Goal: Task Accomplishment & Management: Use online tool/utility

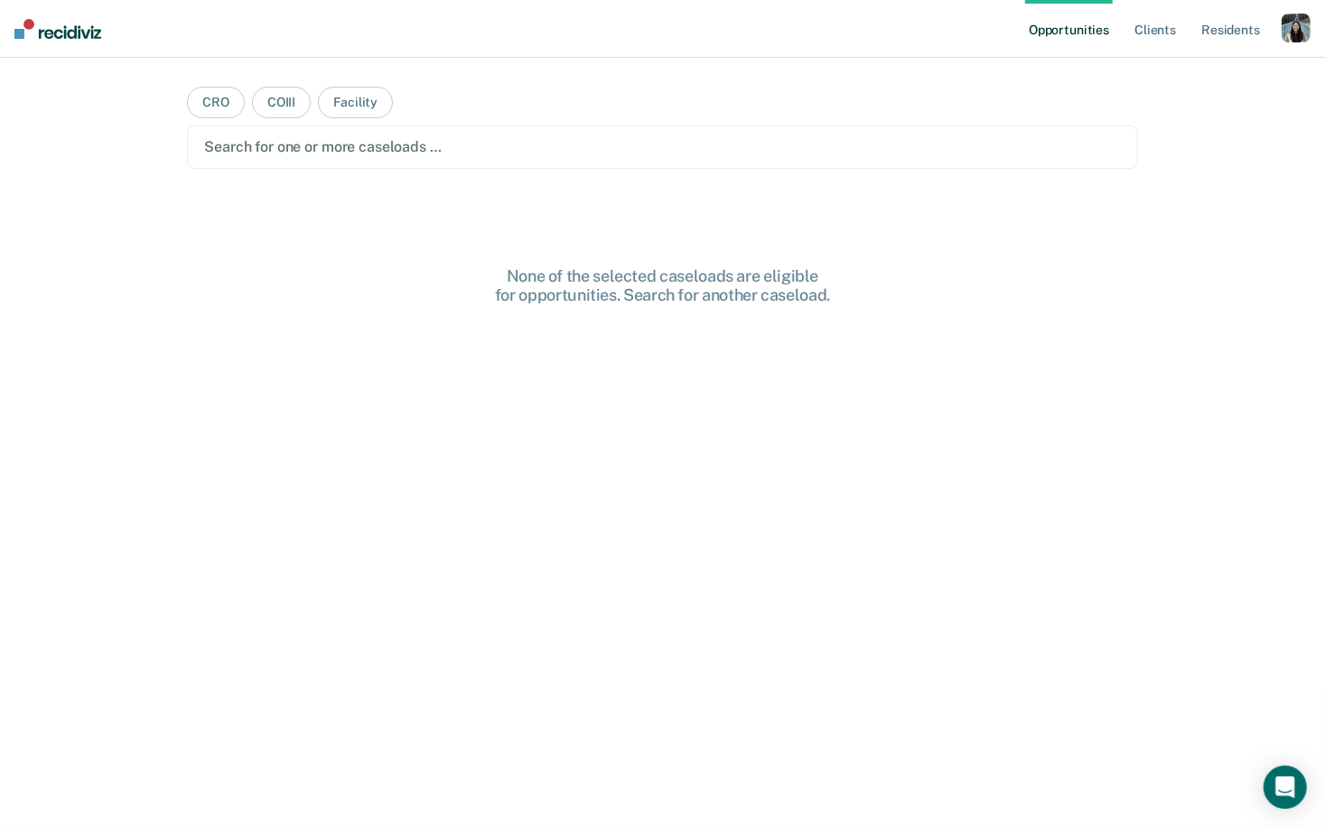
click at [1313, 32] on nav "Opportunities Client s Resident s Profile How it works Log Out" at bounding box center [662, 29] width 1325 height 58
click at [1300, 23] on div "button" at bounding box center [1296, 28] width 29 height 29
click at [1191, 76] on link "Profile" at bounding box center [1223, 73] width 145 height 15
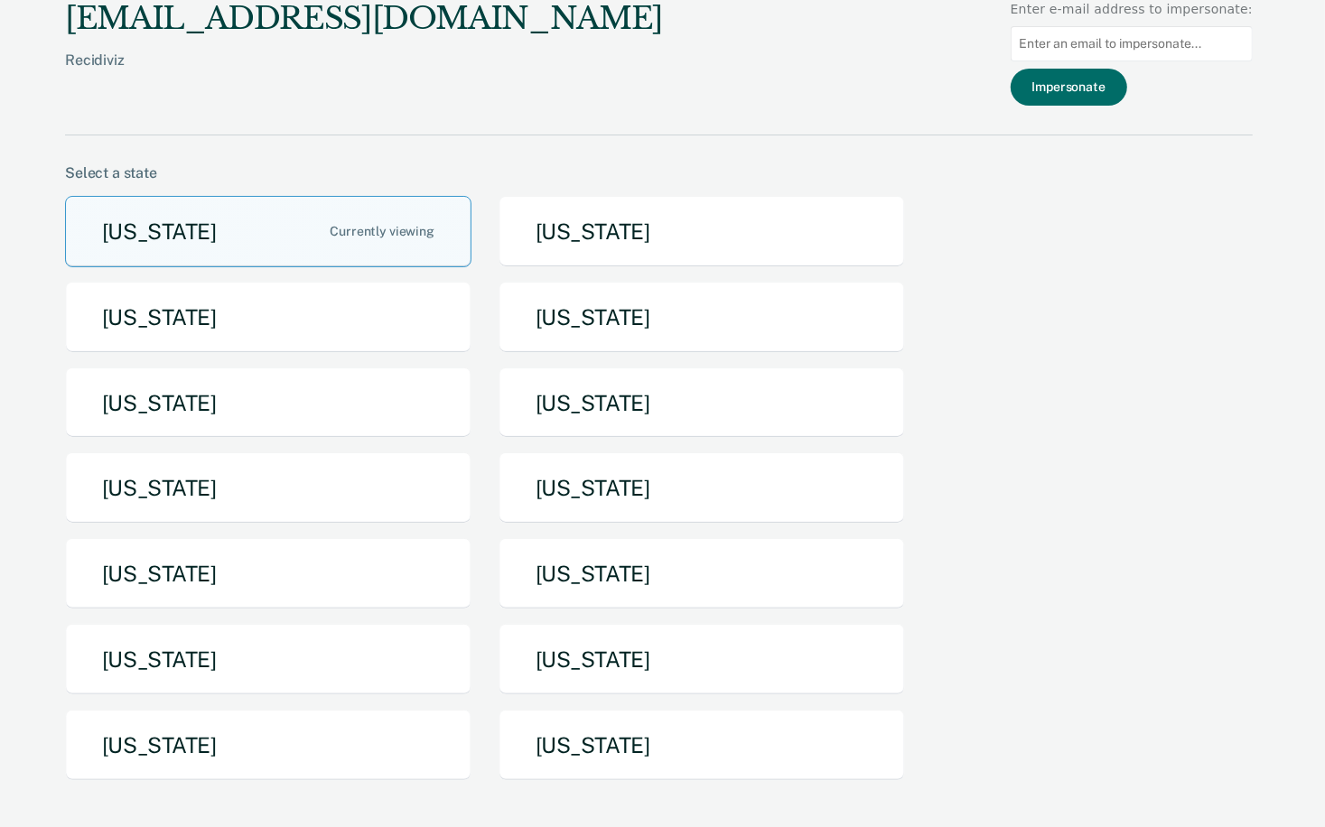
click at [1089, 58] on input at bounding box center [1132, 43] width 242 height 35
paste input "[EMAIL_ADDRESS][US_STATE][DOMAIN_NAME]"
type input "[EMAIL_ADDRESS][US_STATE][DOMAIN_NAME]"
click at [1076, 98] on button "Impersonate" at bounding box center [1069, 87] width 117 height 37
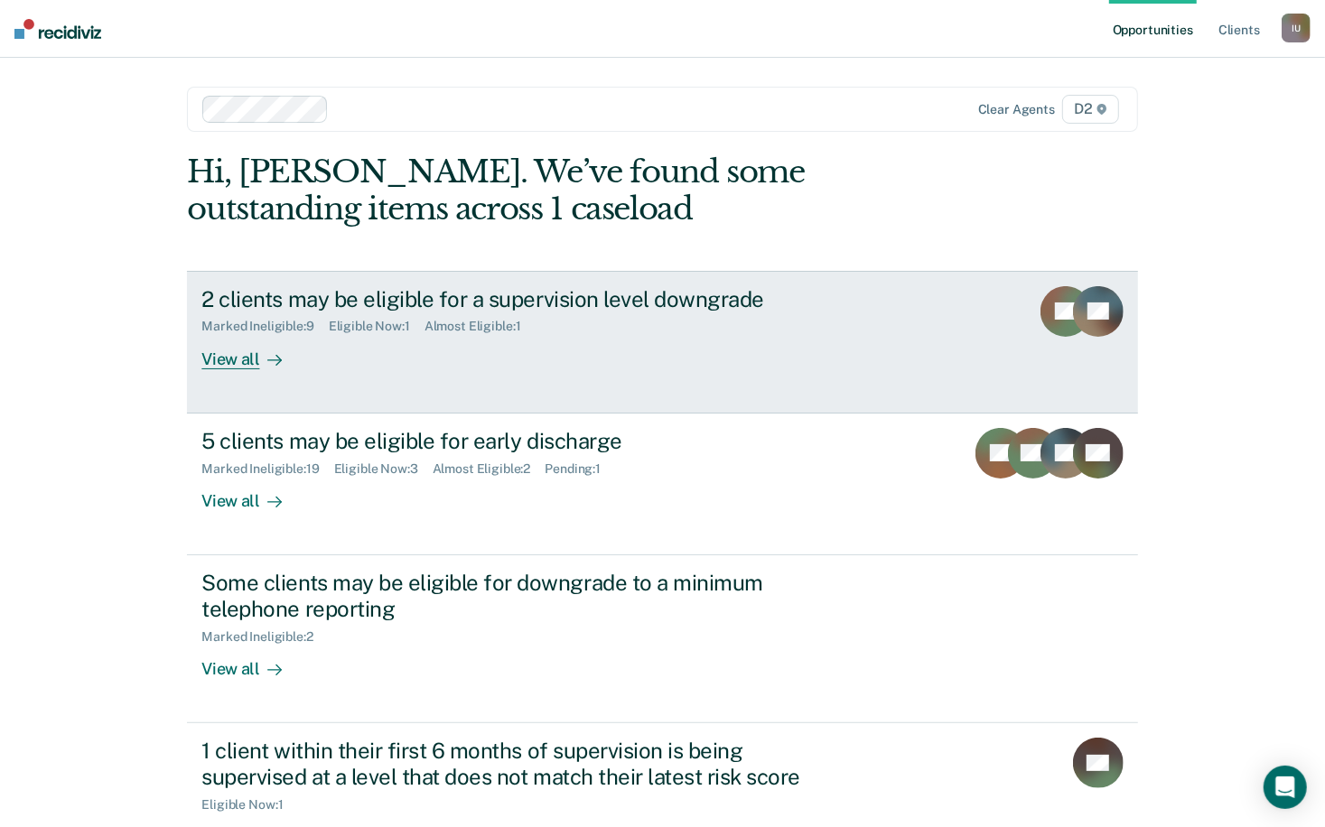
click at [646, 348] on div "2 clients may be eligible for a supervision level downgrade Marked Ineligible :…" at bounding box center [540, 327] width 678 height 83
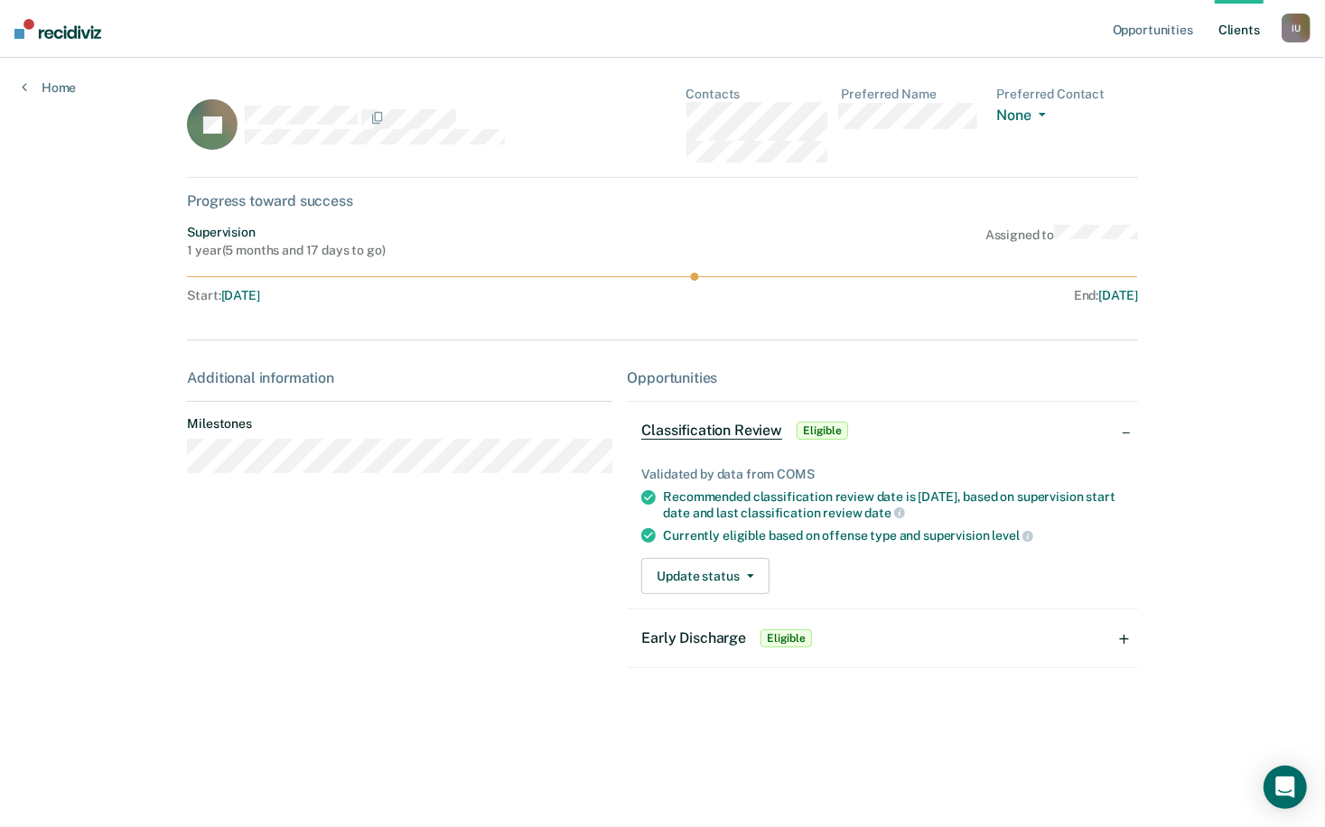
click at [1295, 31] on div "I U" at bounding box center [1296, 28] width 29 height 29
click at [1189, 71] on link "Profile" at bounding box center [1223, 73] width 145 height 15
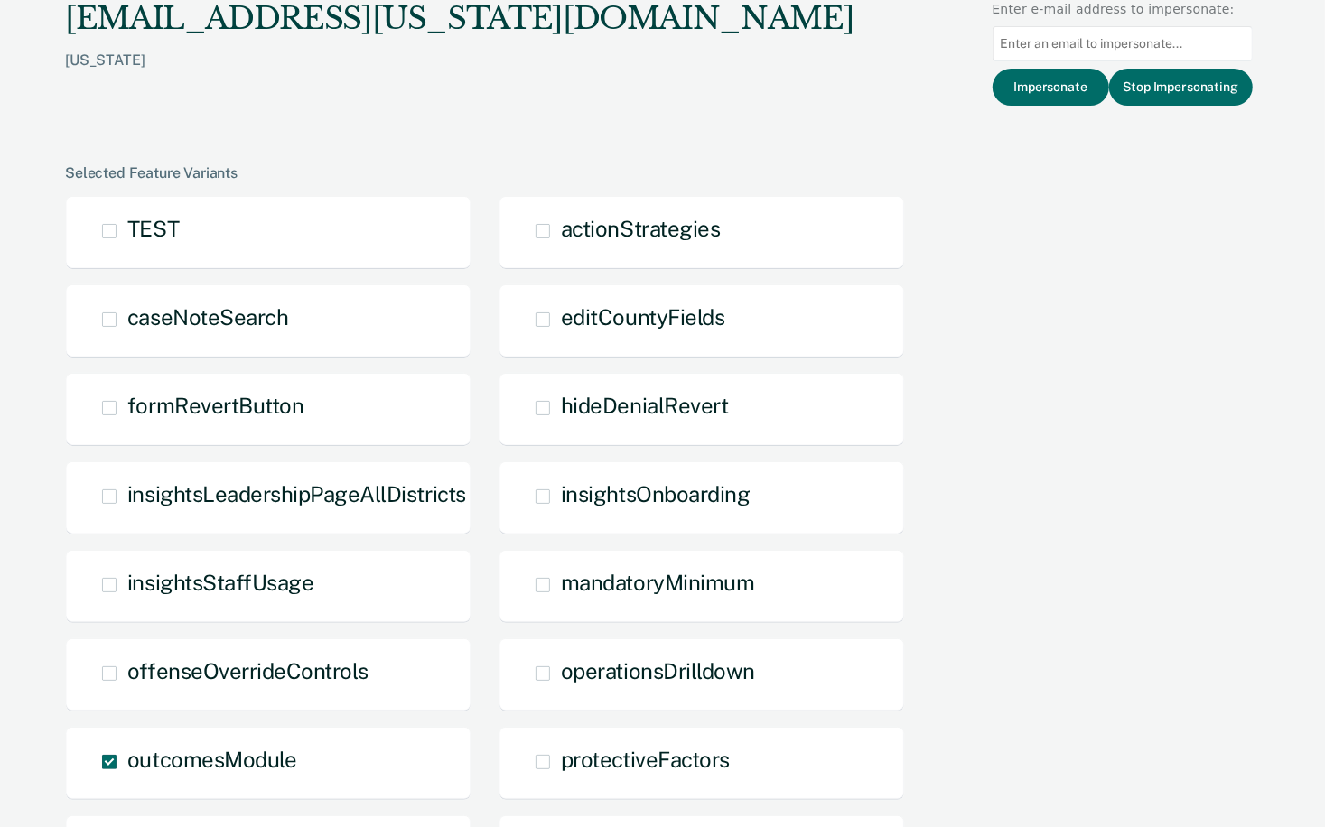
click at [1090, 51] on input at bounding box center [1123, 43] width 260 height 35
paste input "[EMAIL_ADDRESS][US_STATE][DOMAIN_NAME]"
type input "[EMAIL_ADDRESS][US_STATE][DOMAIN_NAME]"
click at [1086, 84] on button "Impersonate" at bounding box center [1051, 87] width 117 height 37
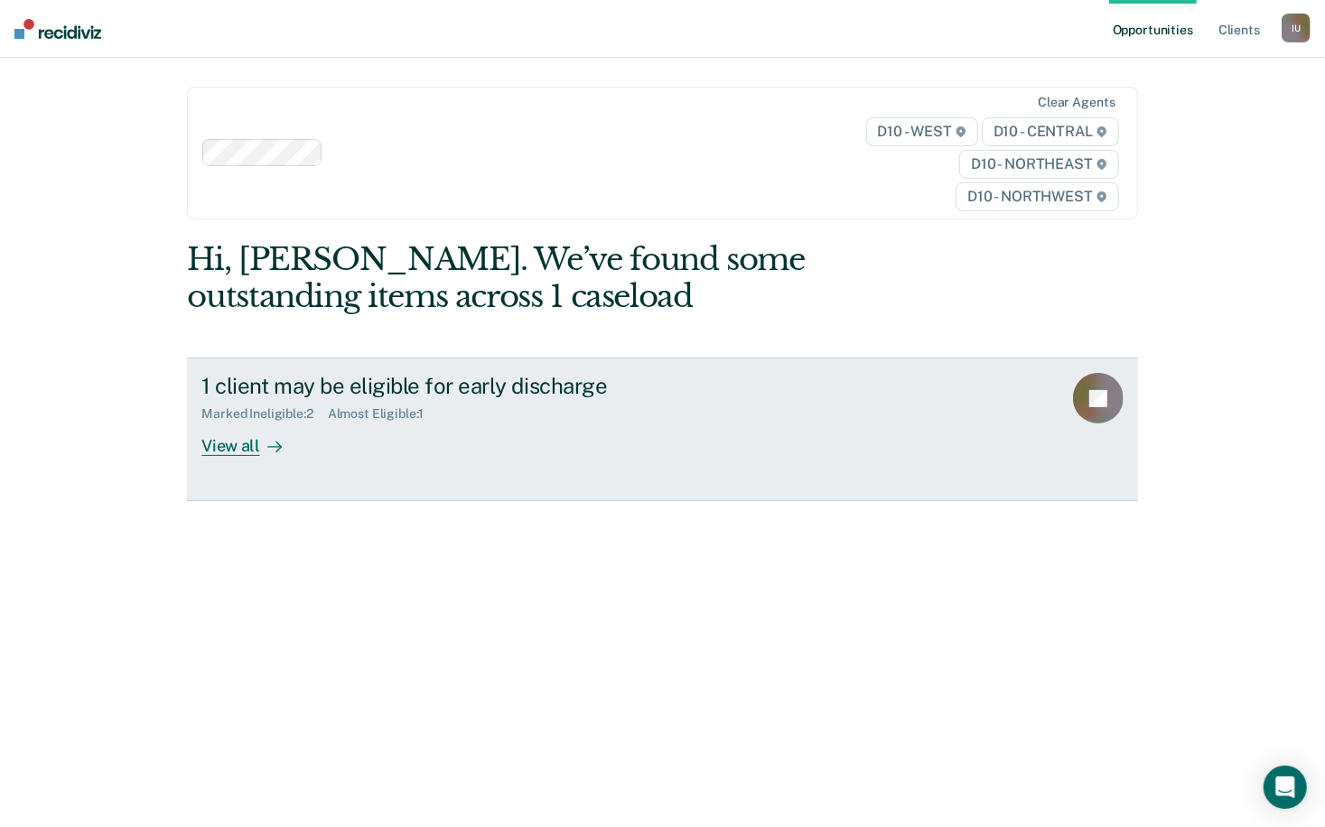
click at [535, 435] on div "1 client may be eligible for early discharge Marked Ineligible : 2 Almost Eligi…" at bounding box center [540, 414] width 678 height 83
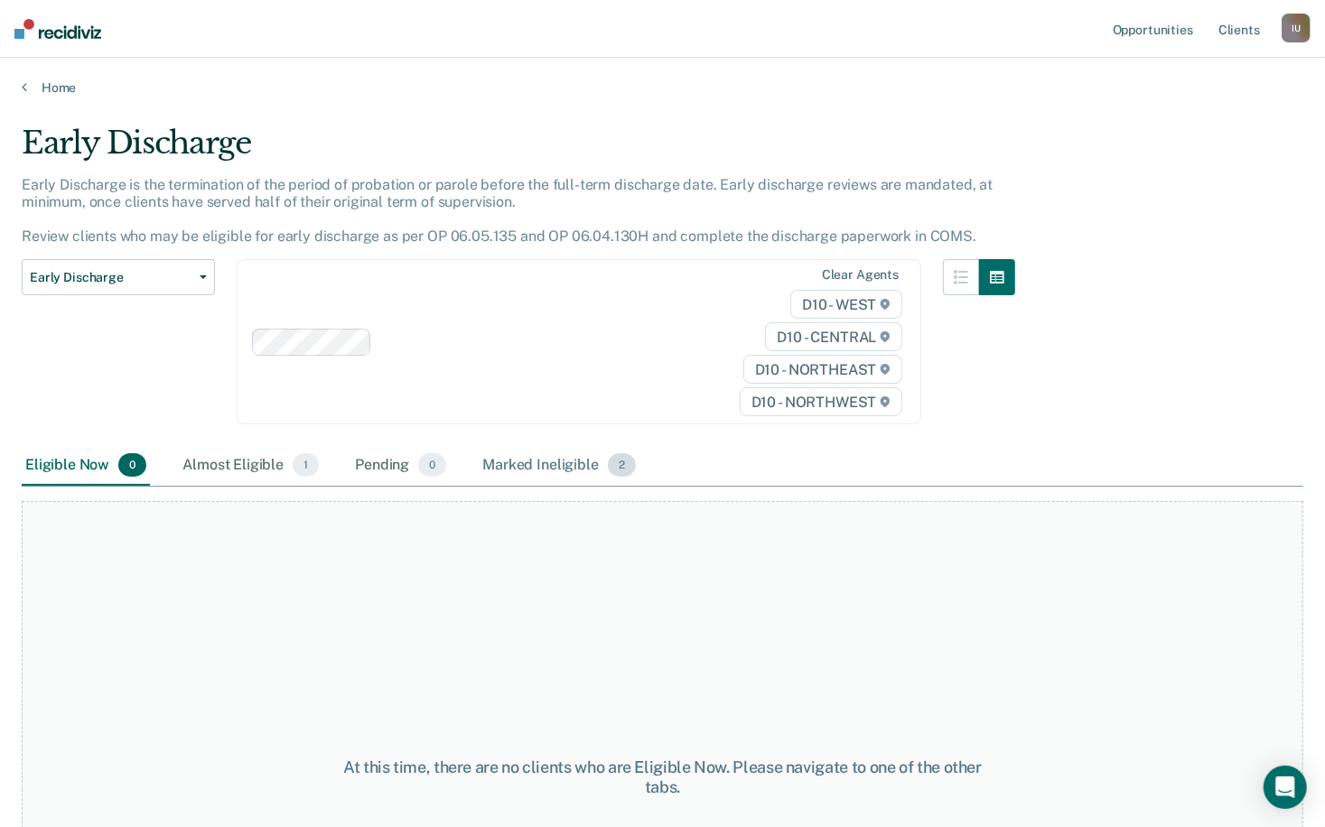
click at [545, 466] on div "Marked Ineligible 2" at bounding box center [559, 466] width 161 height 40
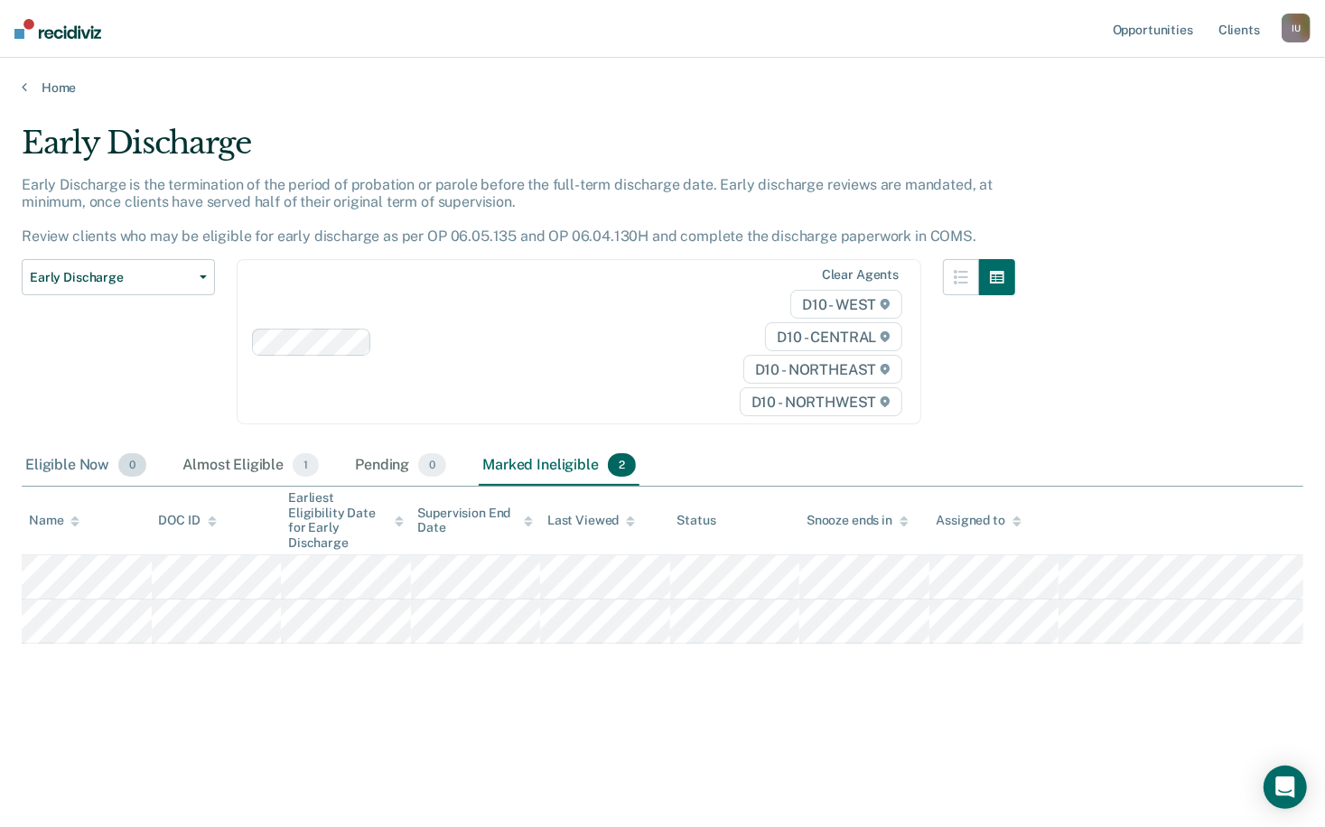
click at [72, 459] on div "Eligible Now 0" at bounding box center [86, 466] width 128 height 40
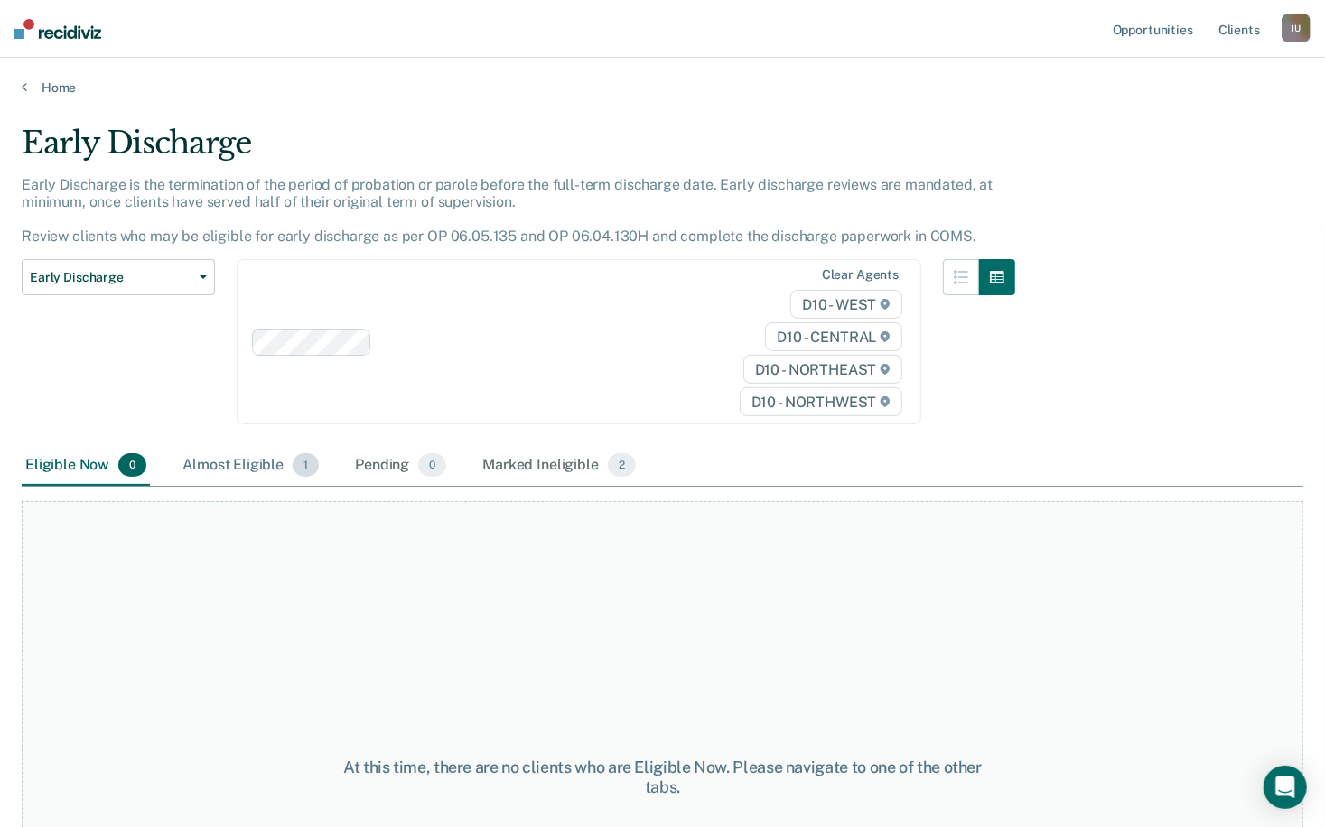
click at [245, 464] on div "Almost Eligible 1" at bounding box center [251, 466] width 144 height 40
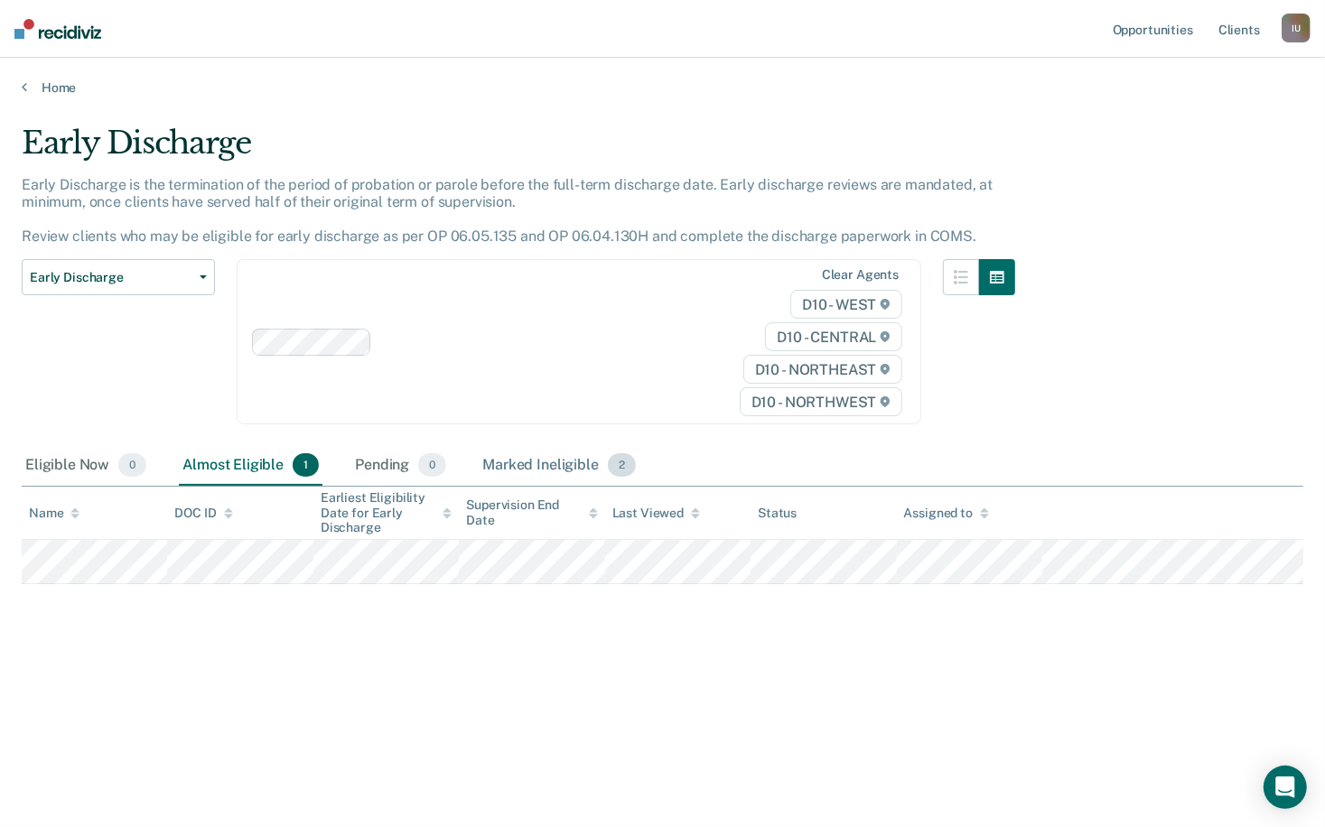
click at [526, 463] on div "Marked Ineligible 2" at bounding box center [559, 466] width 161 height 40
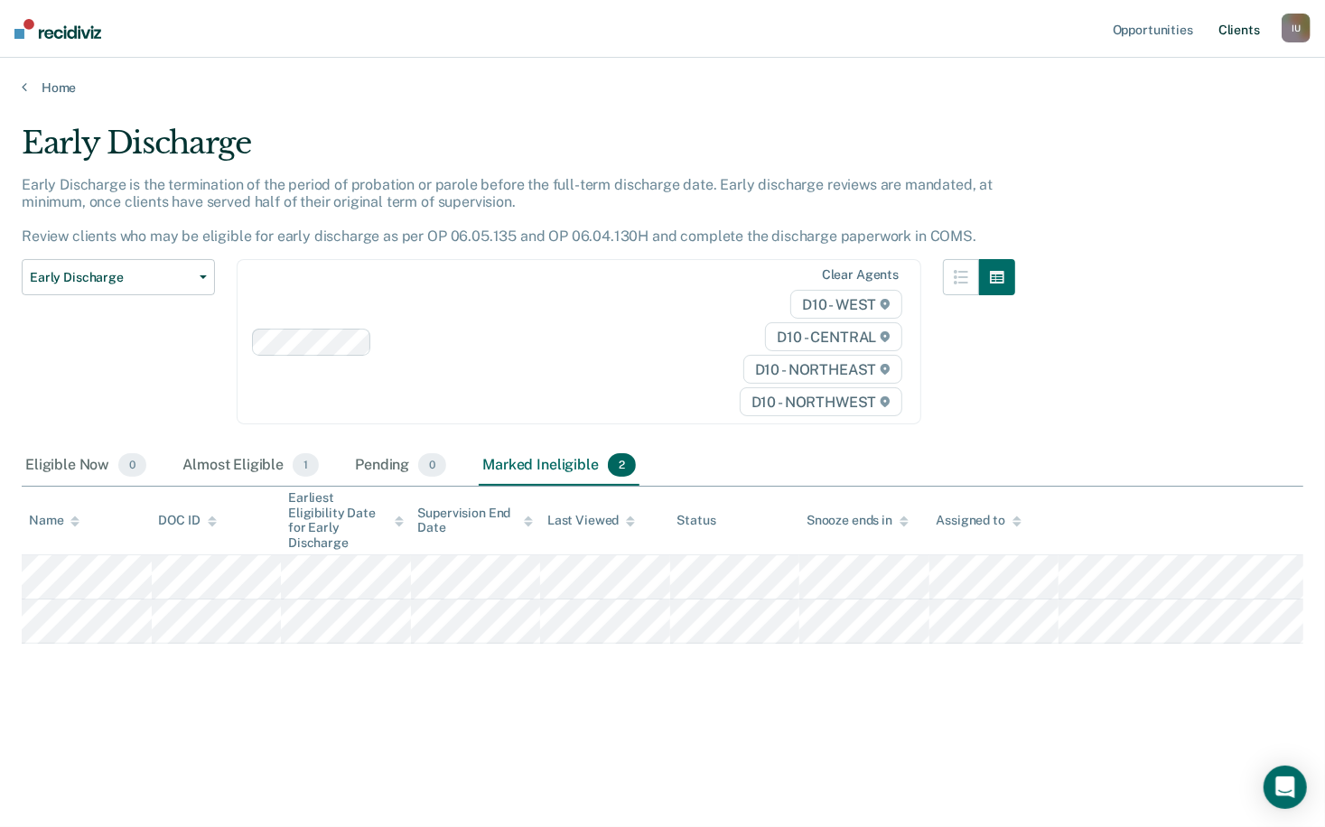
click at [1241, 31] on link "Client s" at bounding box center [1239, 29] width 49 height 58
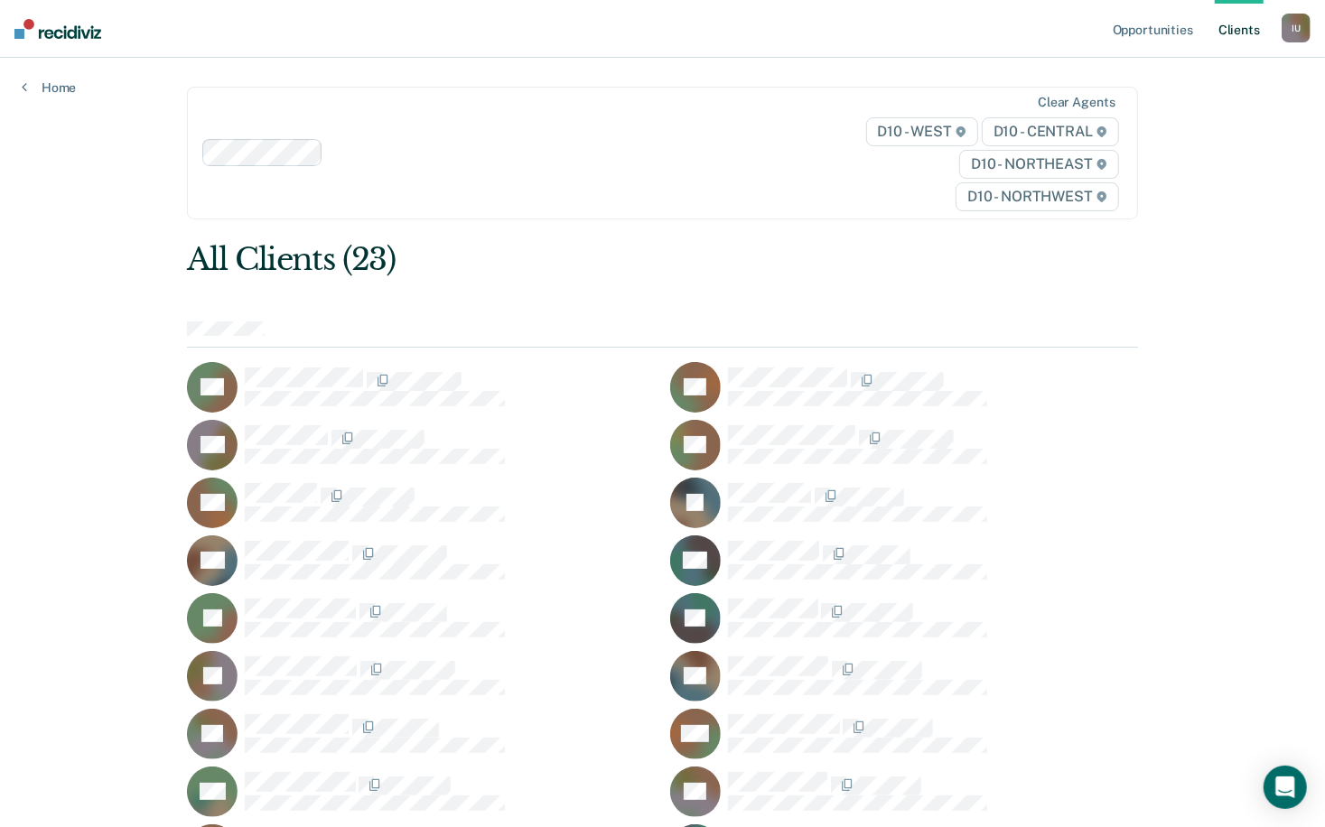
scroll to position [289, 0]
